Goal: Navigation & Orientation: Find specific page/section

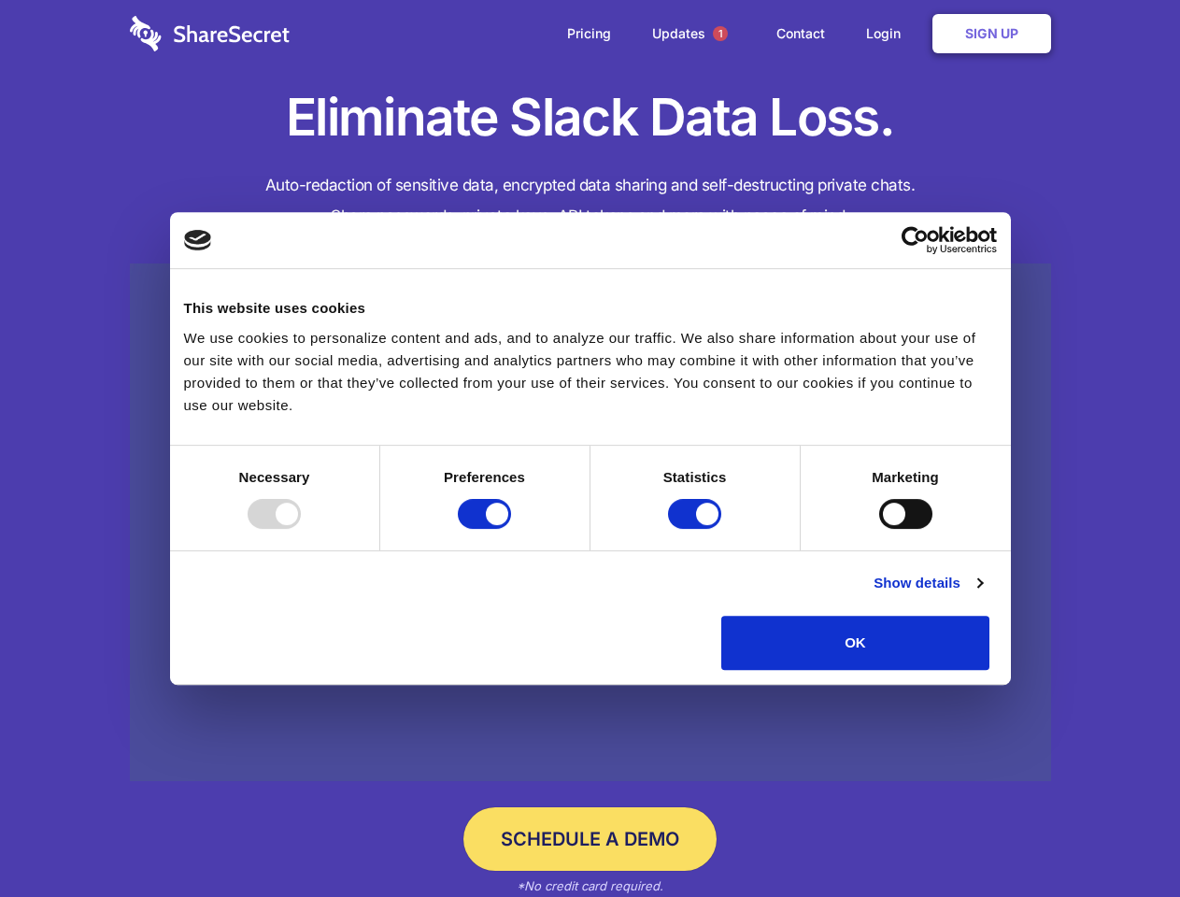
click at [301, 529] on div at bounding box center [274, 514] width 53 height 30
click at [511, 529] on input "Preferences" at bounding box center [484, 514] width 53 height 30
checkbox input "false"
click at [697, 529] on input "Statistics" at bounding box center [694, 514] width 53 height 30
checkbox input "false"
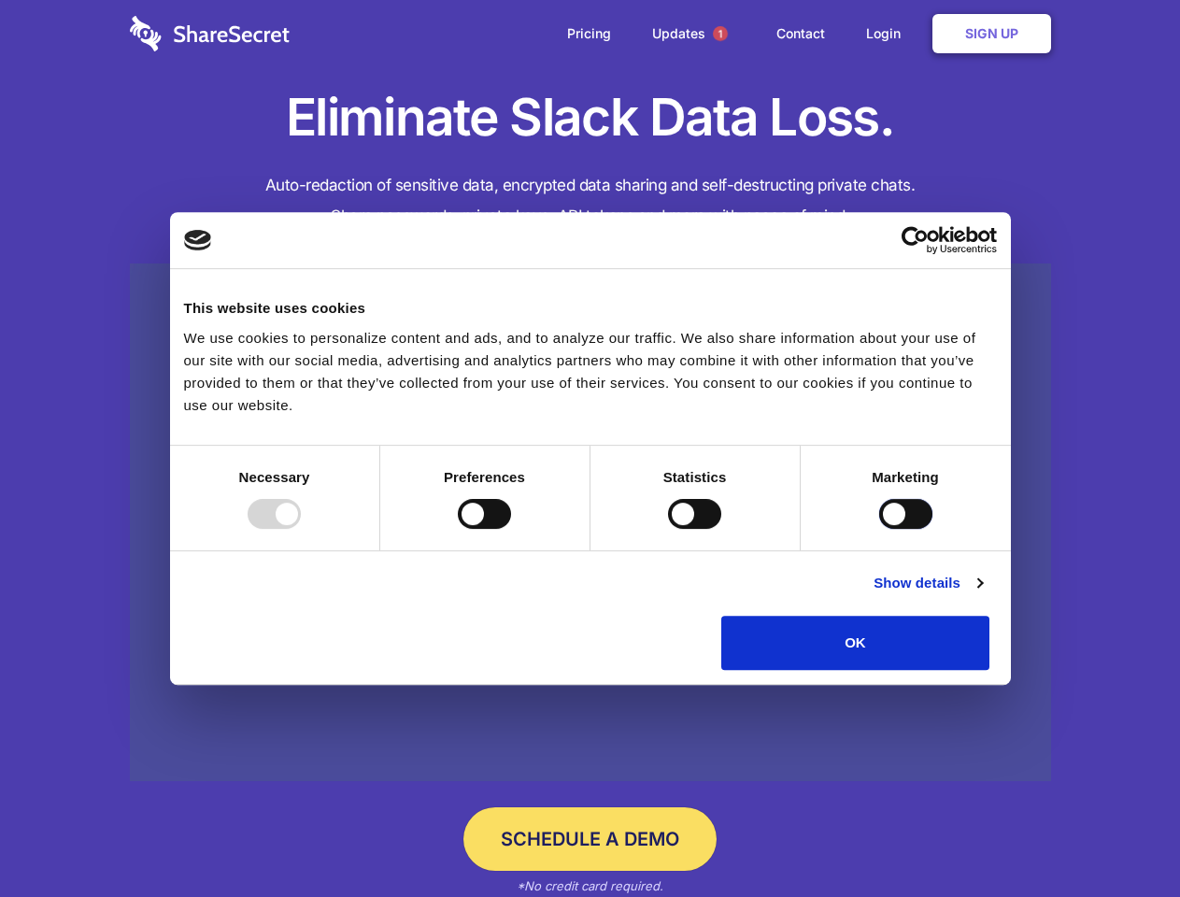
click at [879, 529] on input "Marketing" at bounding box center [905, 514] width 53 height 30
checkbox input "true"
click at [982, 594] on link "Show details" at bounding box center [927, 583] width 108 height 22
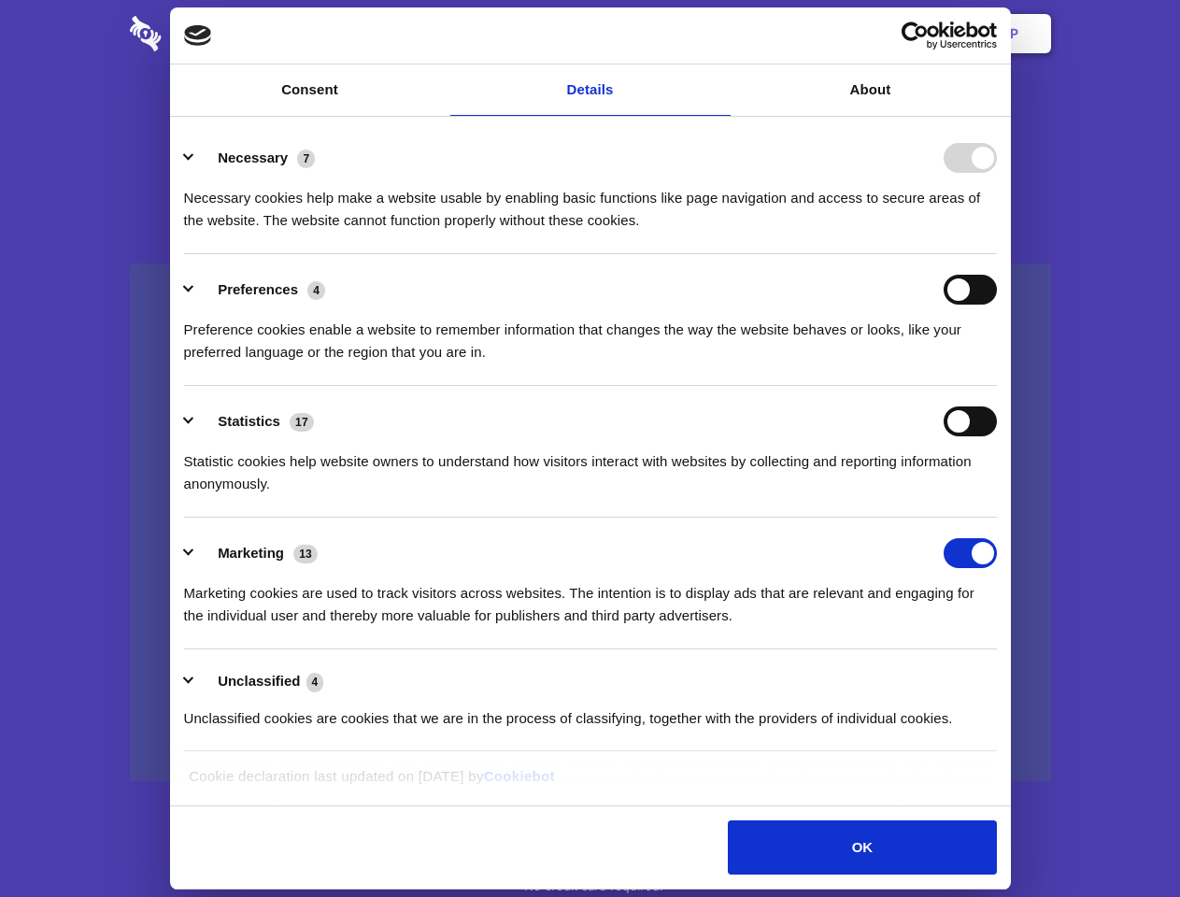
click at [997, 254] on li "Necessary 7 Necessary cookies help make a website usable by enabling basic func…" at bounding box center [590, 188] width 813 height 132
click at [719, 34] on span "1" at bounding box center [720, 33] width 15 height 15
